Goal: Check status

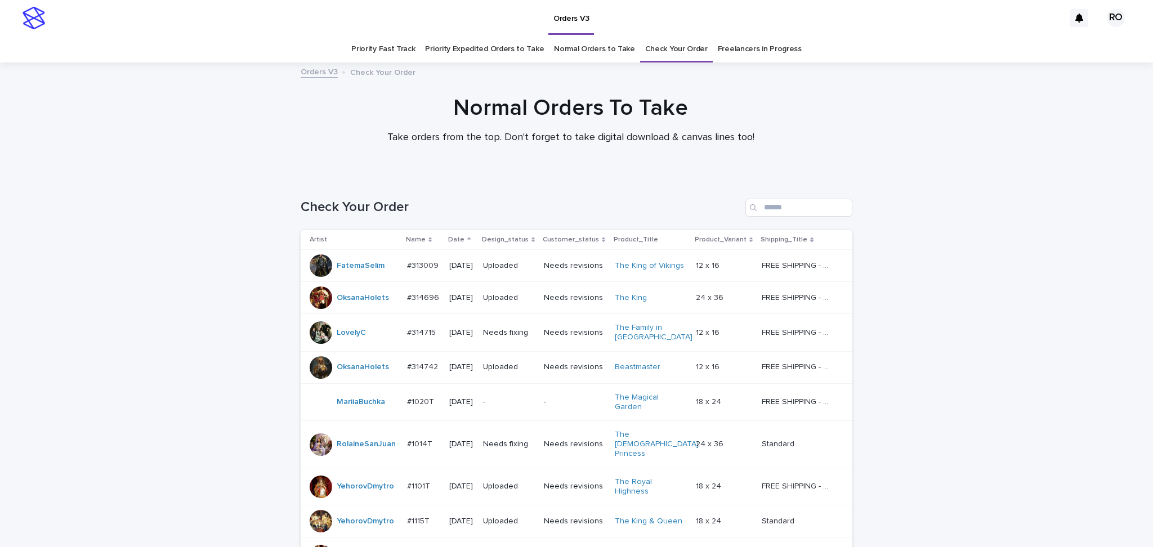
scroll to position [665, 0]
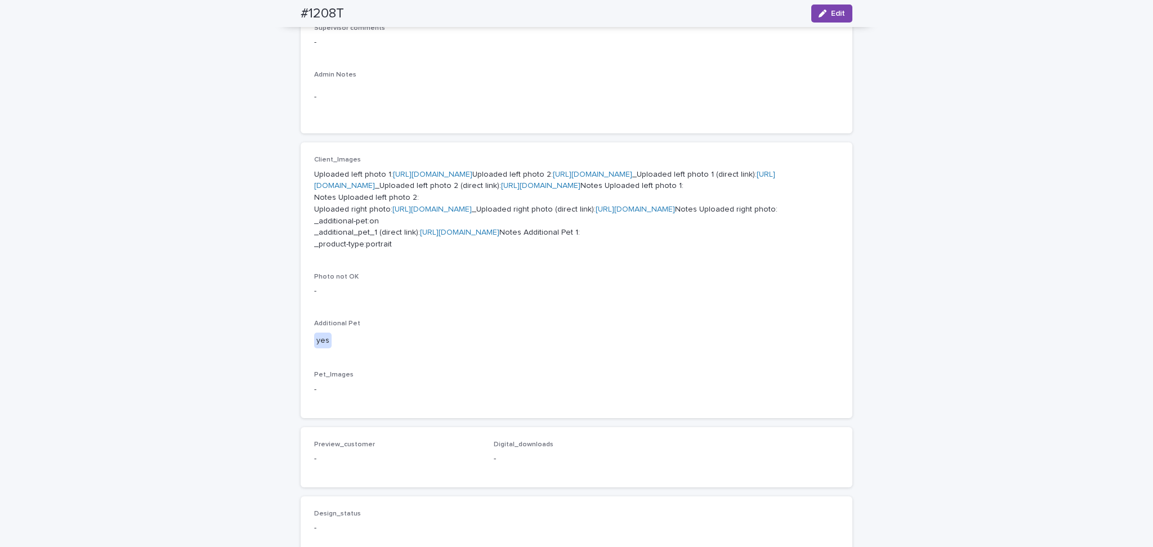
scroll to position [357, 0]
click at [432, 178] on link "[URL][DOMAIN_NAME]" at bounding box center [432, 176] width 79 height 8
click at [397, 214] on link "[URL][DOMAIN_NAME]" at bounding box center [431, 211] width 79 height 8
click at [553, 180] on link "[URL][DOMAIN_NAME]" at bounding box center [592, 176] width 79 height 8
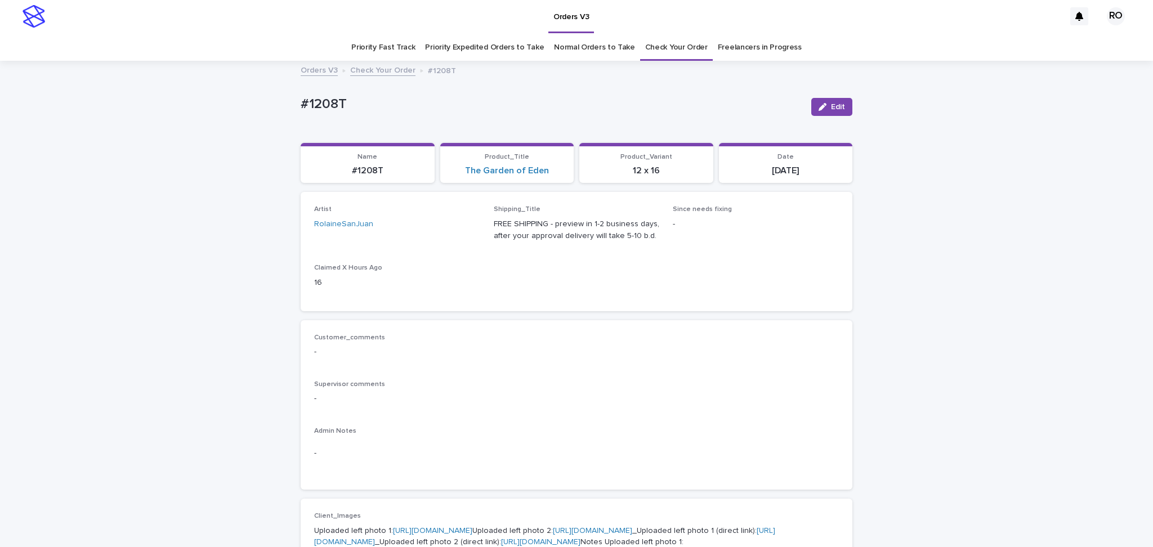
scroll to position [0, 0]
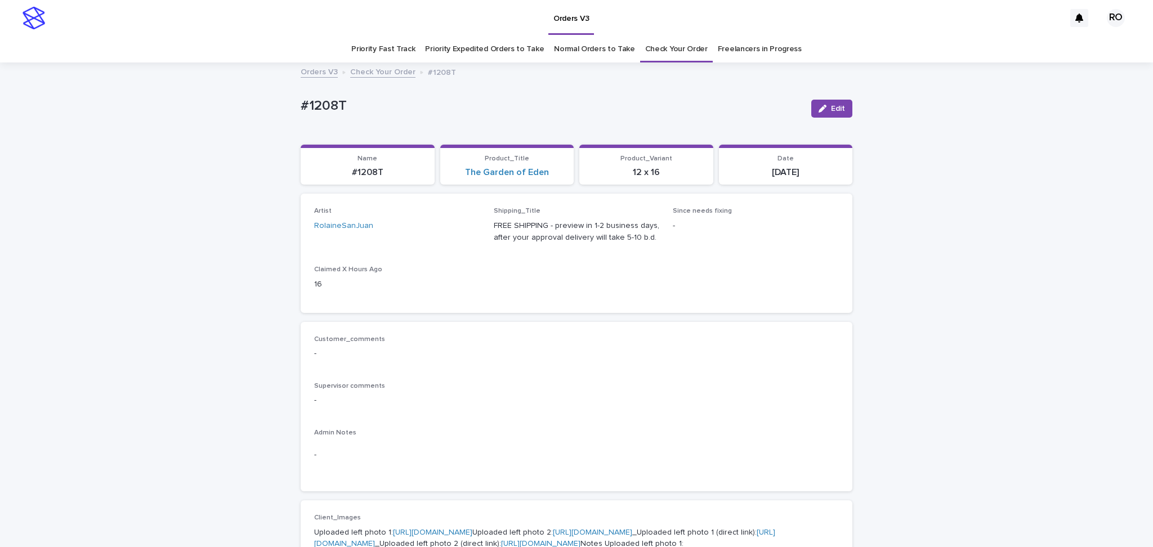
click at [645, 54] on link "Check Your Order" at bounding box center [676, 49] width 62 height 26
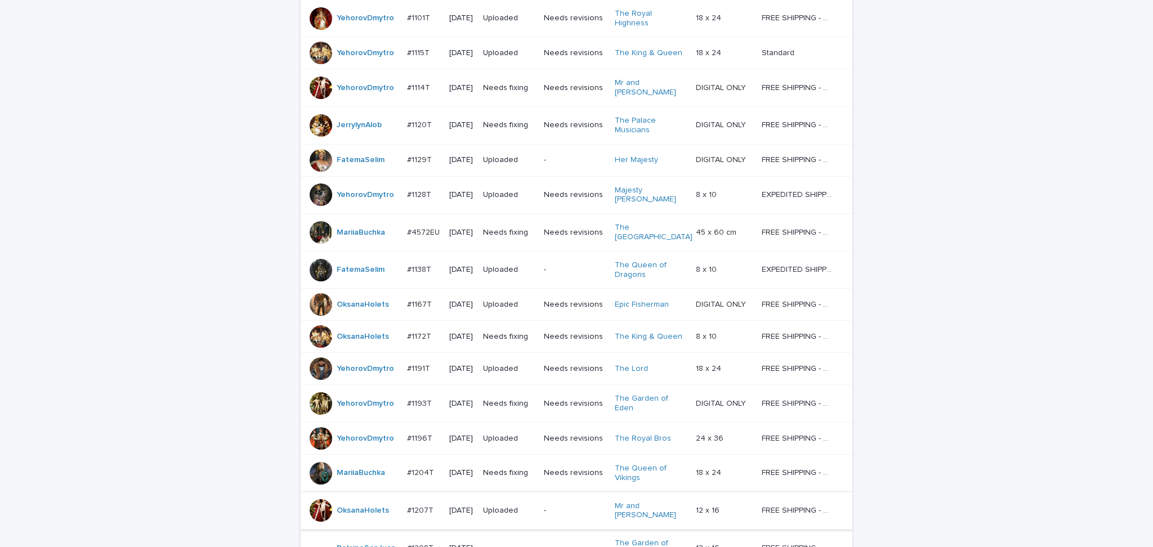
scroll to position [665, 0]
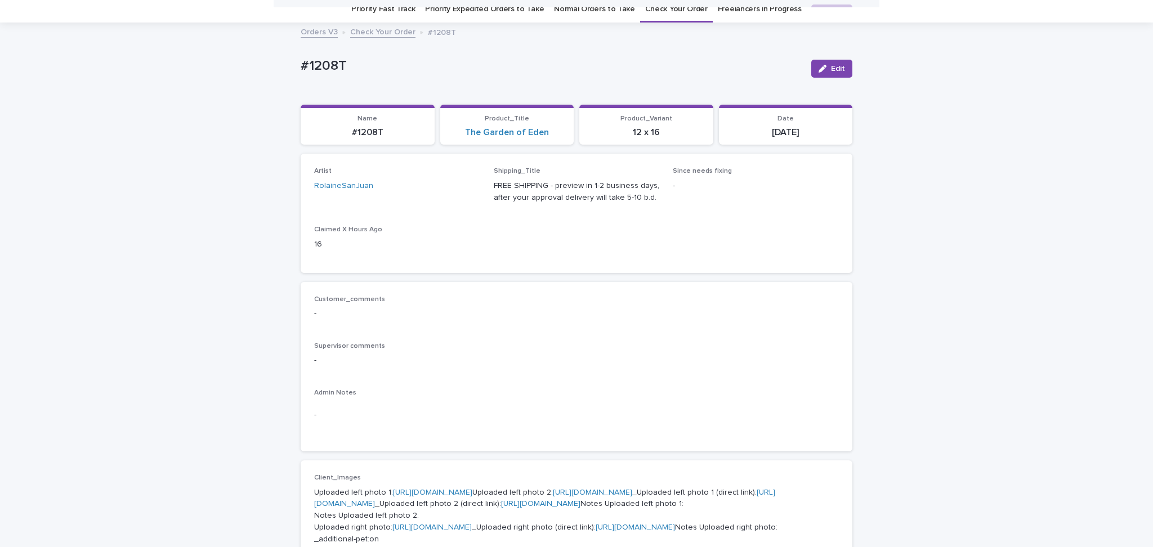
scroll to position [36, 0]
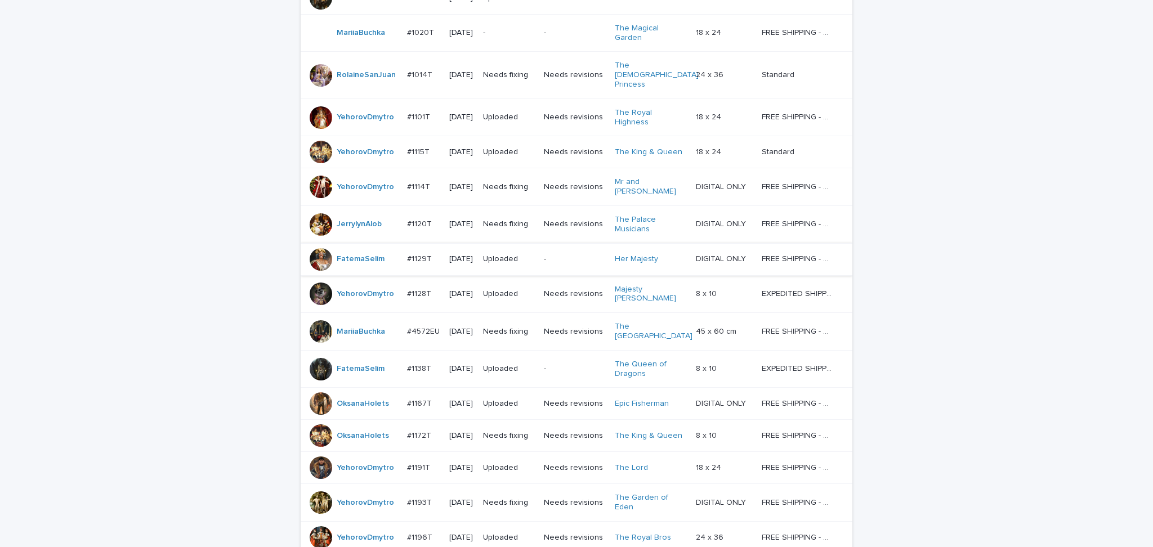
scroll to position [336, 0]
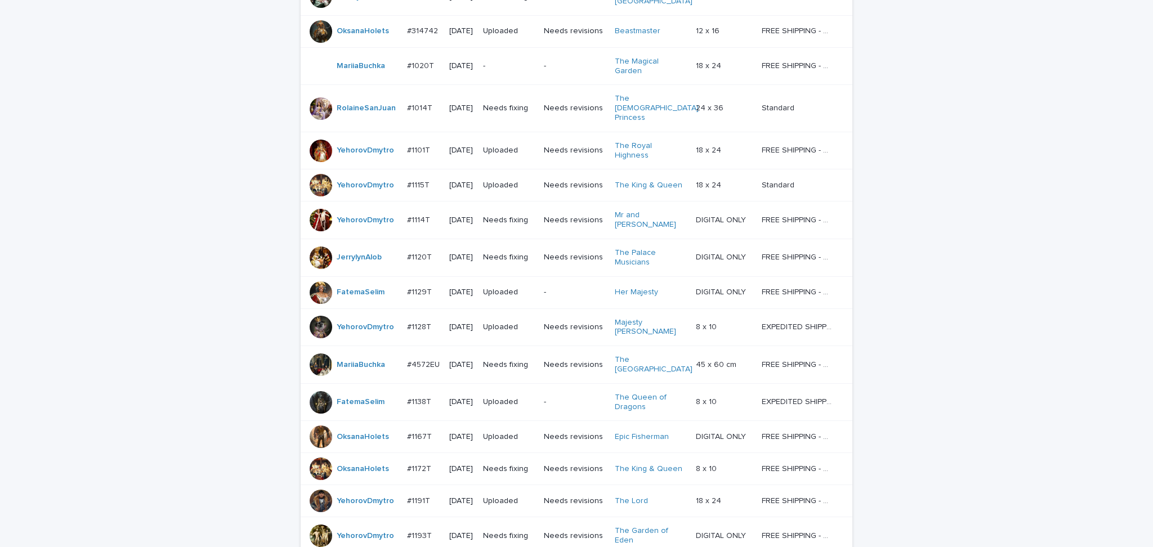
click at [500, 115] on td "Needs fixing" at bounding box center [508, 108] width 61 height 47
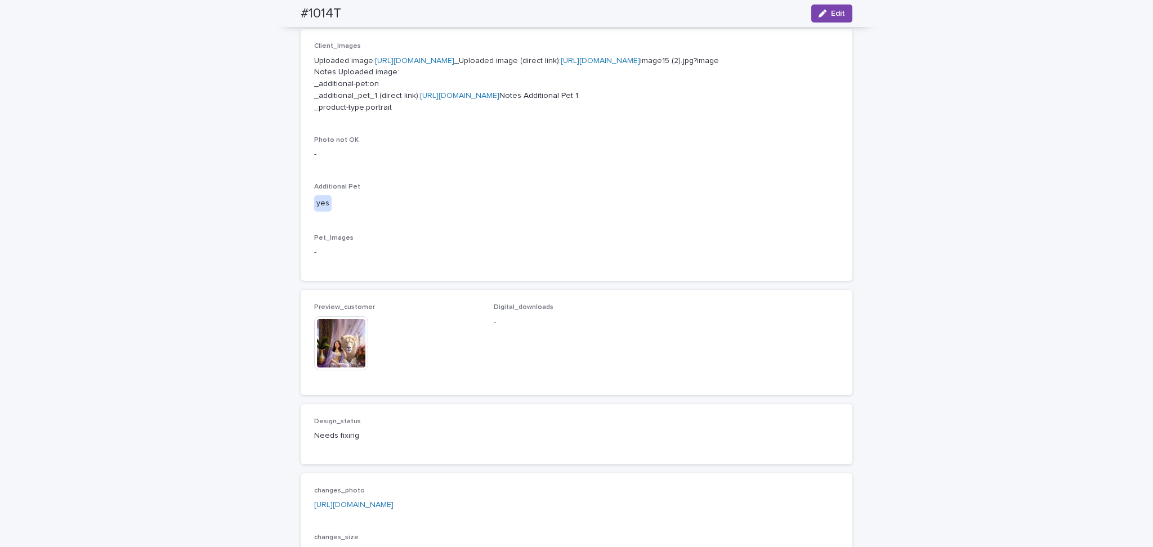
scroll to position [600, 0]
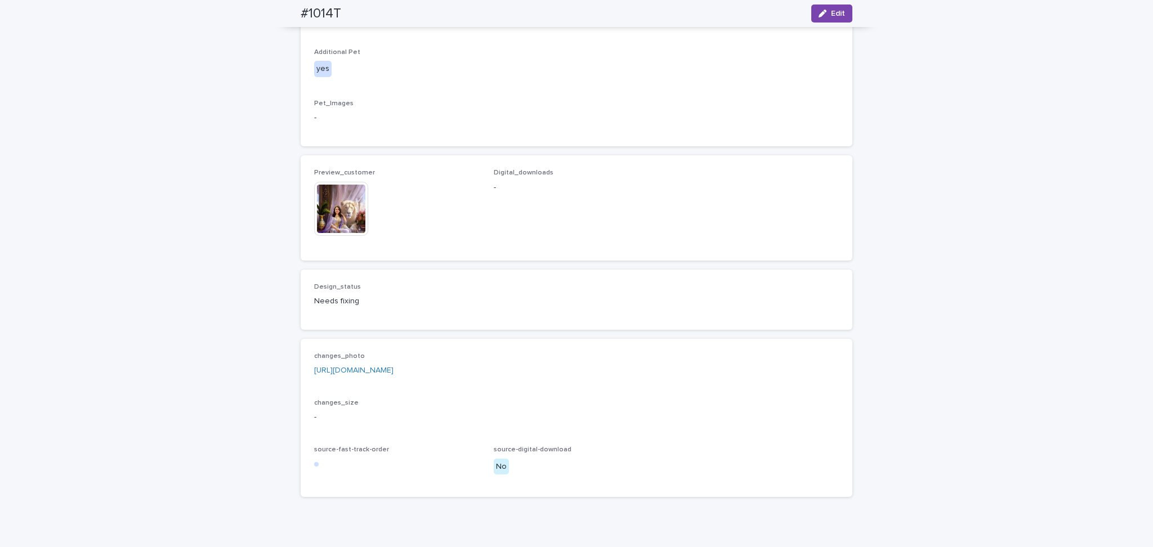
click at [393, 374] on link "[URL][DOMAIN_NAME]" at bounding box center [353, 370] width 79 height 8
